Goal: Transaction & Acquisition: Book appointment/travel/reservation

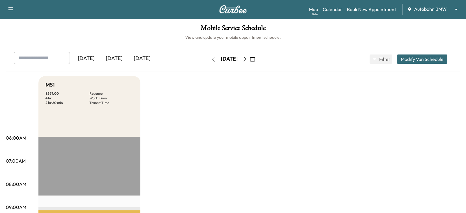
click at [452, 6] on body "Support Log Out Map Beta Calendar Book New Appointment Autobahn BMW ******** ​ …" at bounding box center [233, 106] width 466 height 213
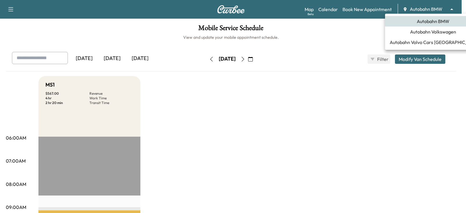
click at [414, 32] on span "Autobahn Volkswagen" at bounding box center [433, 31] width 46 height 7
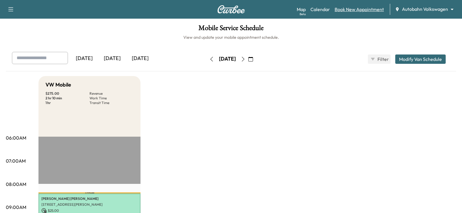
click at [348, 9] on link "Book New Appointment" at bounding box center [358, 9] width 49 height 7
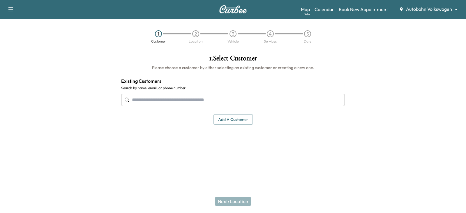
click at [139, 102] on input "text" at bounding box center [233, 100] width 224 height 12
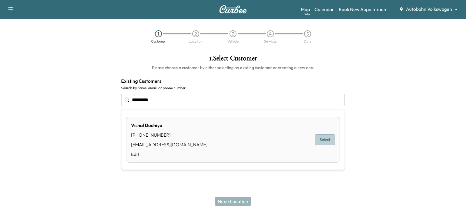
click at [323, 139] on button "Select" at bounding box center [325, 139] width 20 height 11
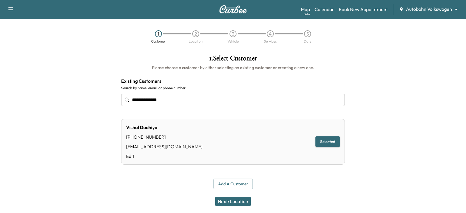
type input "**********"
click at [323, 139] on button "Selected" at bounding box center [327, 141] width 24 height 11
click at [229, 202] on button "Next: Location" at bounding box center [233, 201] width 36 height 9
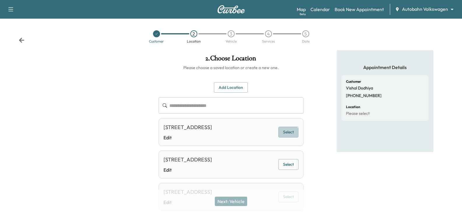
click at [289, 137] on button "Select" at bounding box center [288, 132] width 20 height 11
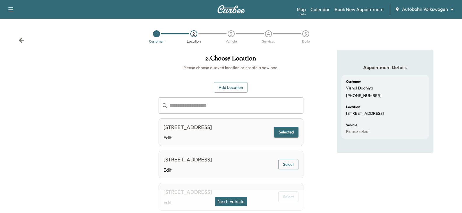
click at [229, 202] on button "Next: Vehicle" at bounding box center [231, 201] width 32 height 9
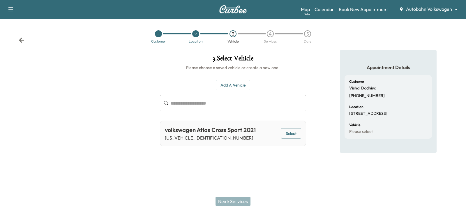
click at [291, 133] on button "Select" at bounding box center [291, 133] width 20 height 11
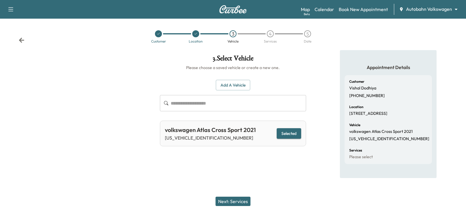
click at [231, 202] on button "Next: Services" at bounding box center [233, 201] width 35 height 9
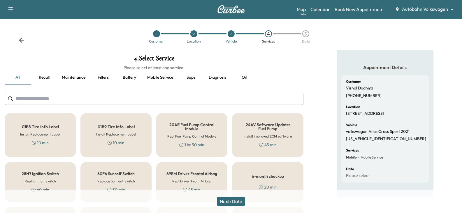
click at [51, 100] on input "text" at bounding box center [154, 99] width 299 height 12
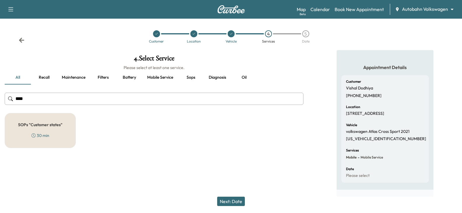
type input "****"
click at [36, 128] on div "SOPs "Customer states" 30 min" at bounding box center [40, 130] width 71 height 35
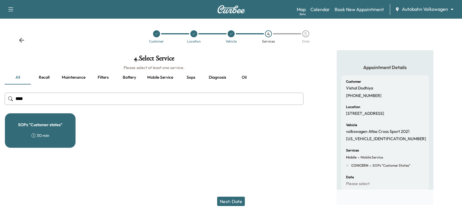
click at [41, 130] on div "SOPs "Customer states" 30 min" at bounding box center [40, 130] width 71 height 35
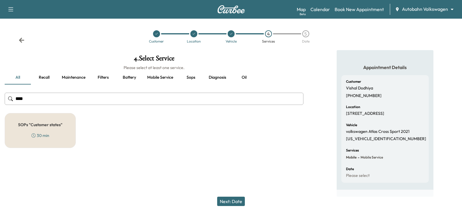
click at [232, 200] on button "Next: Date" at bounding box center [231, 201] width 28 height 9
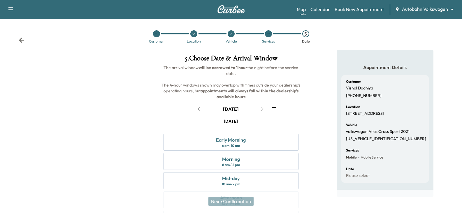
click at [262, 106] on button "button" at bounding box center [262, 108] width 10 height 9
click at [199, 108] on icon "button" at bounding box center [199, 109] width 3 height 5
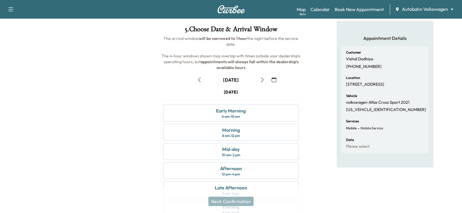
click at [200, 79] on icon "button" at bounding box center [199, 79] width 5 height 5
